Goal: Task Accomplishment & Management: Manage account settings

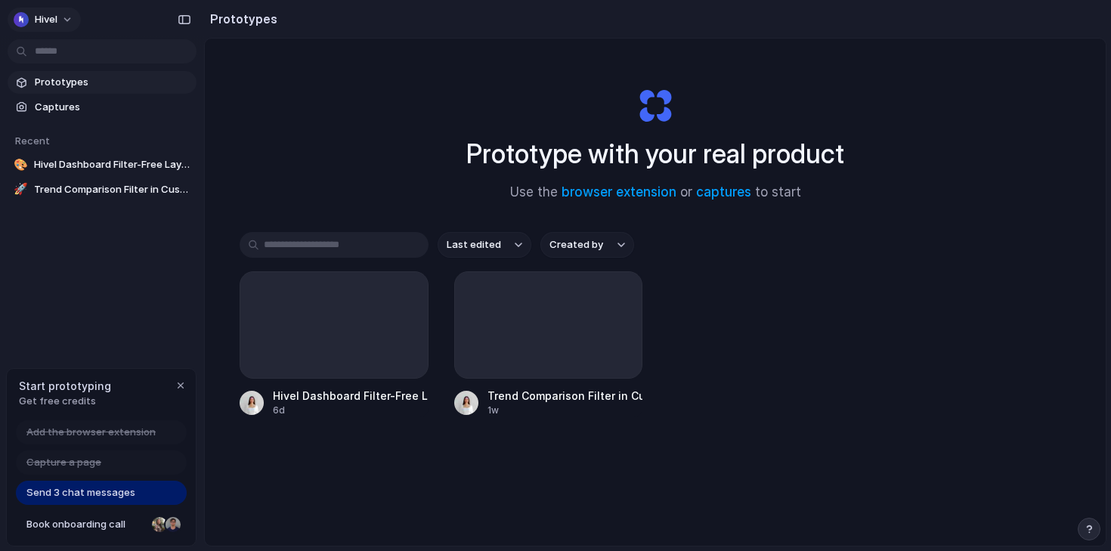
click at [65, 20] on button "hivel" at bounding box center [44, 20] width 73 height 24
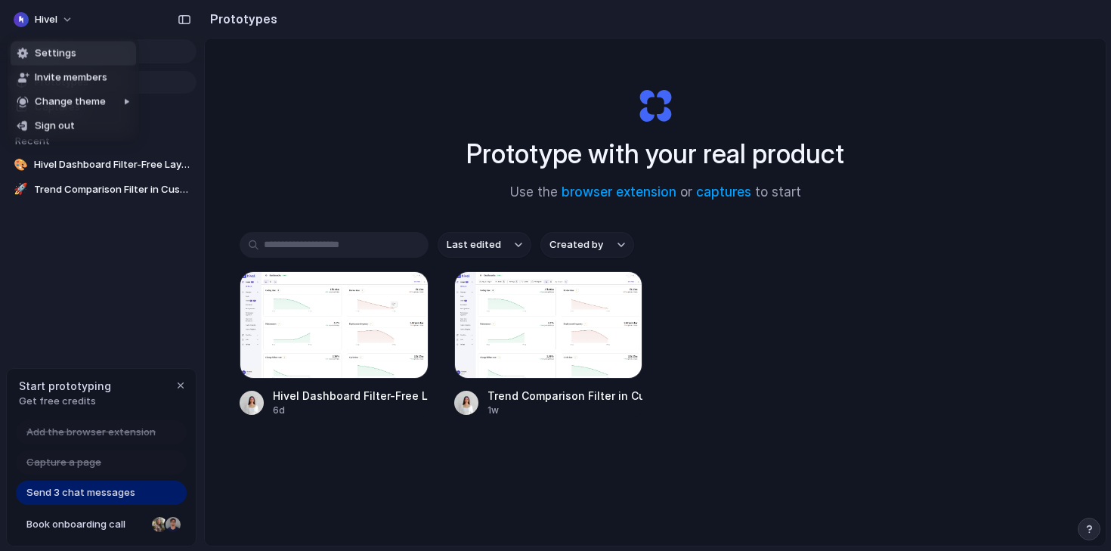
click at [85, 54] on li "Settings" at bounding box center [73, 54] width 125 height 24
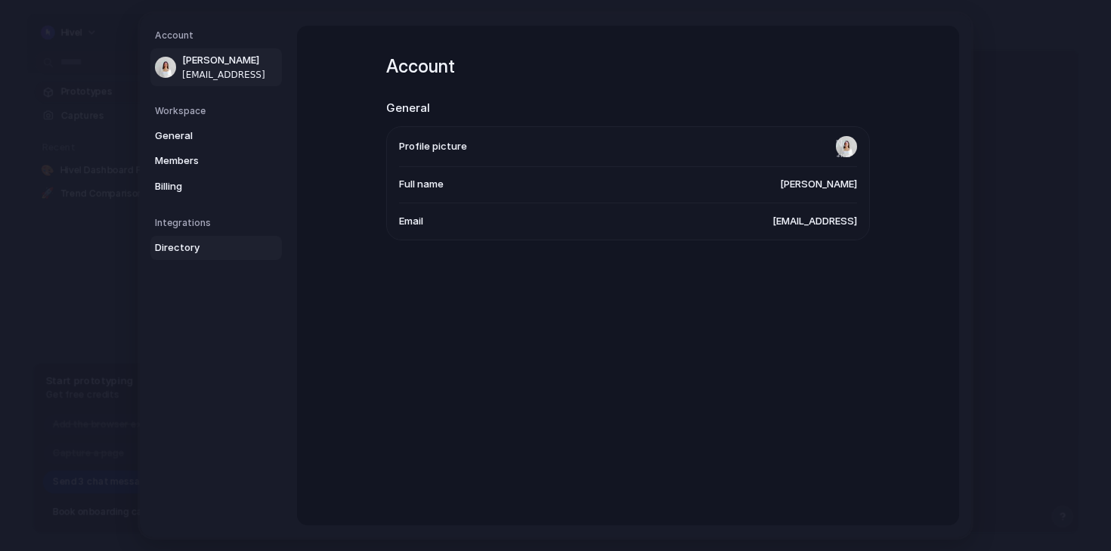
click at [205, 250] on span "Directory" at bounding box center [203, 247] width 97 height 15
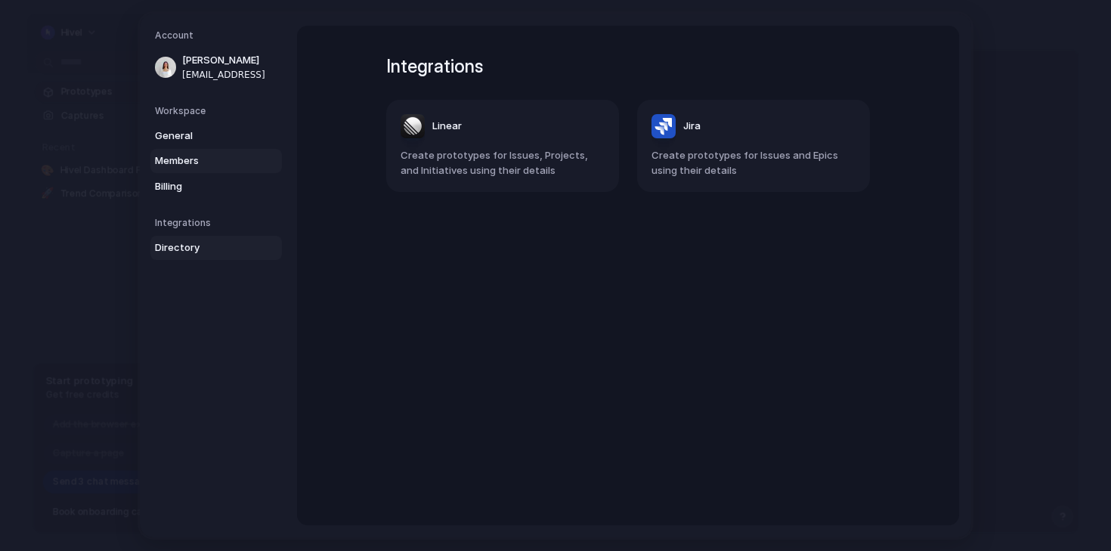
click at [212, 151] on link "Members" at bounding box center [216, 161] width 132 height 24
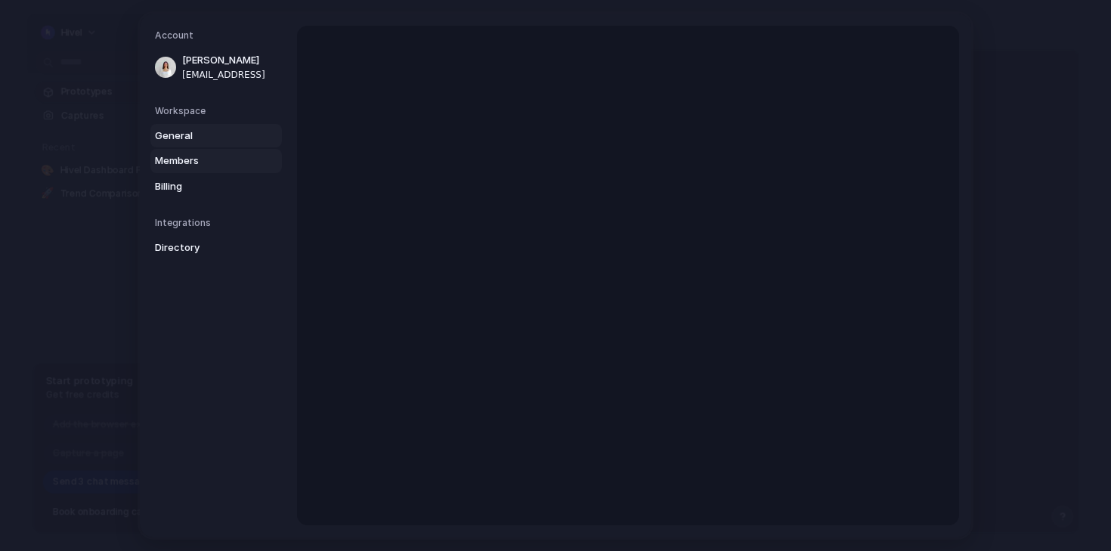
click at [211, 132] on span "General" at bounding box center [203, 135] width 97 height 15
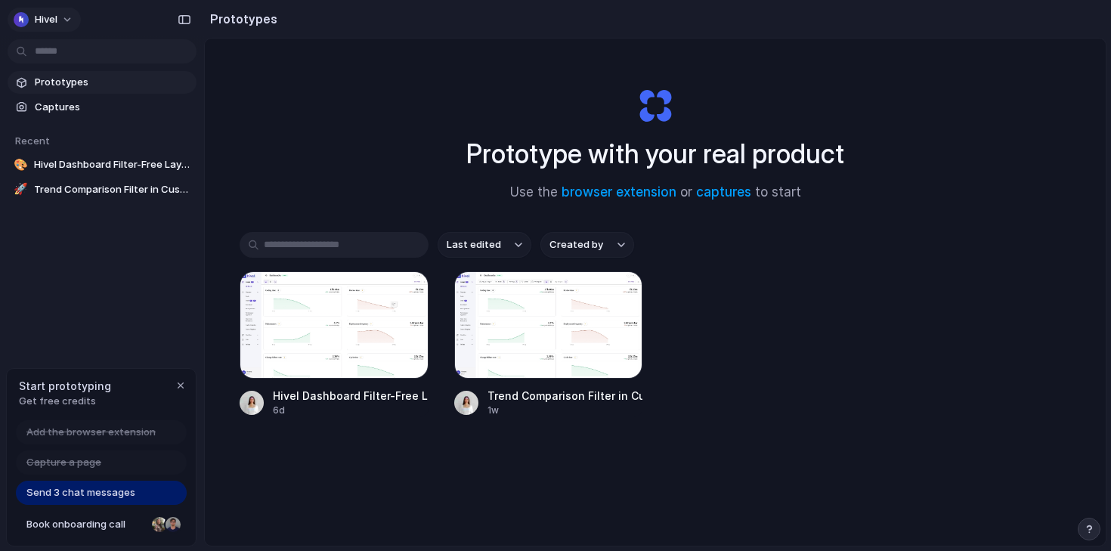
click at [65, 14] on button "hivel" at bounding box center [44, 20] width 73 height 24
